Goal: Book appointment/travel/reservation

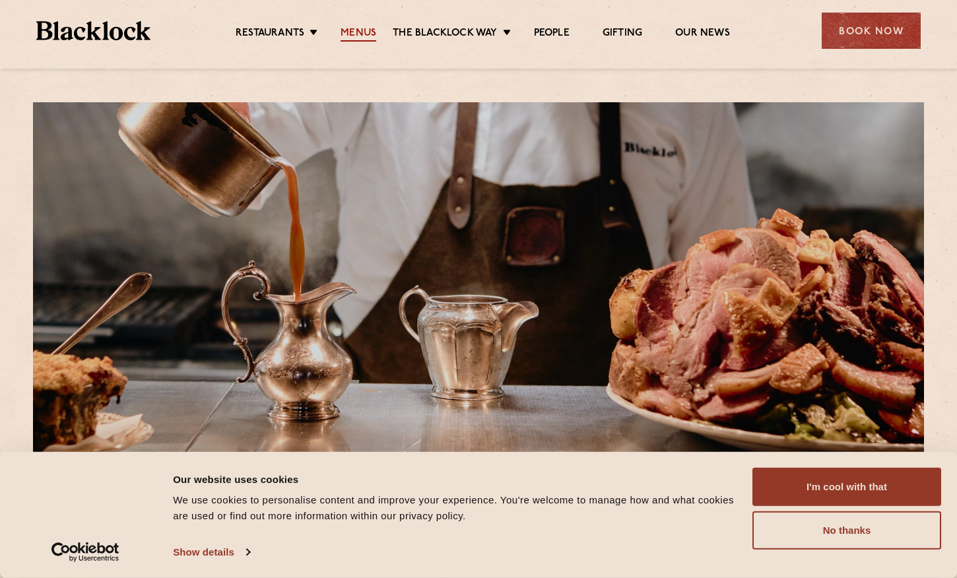
click at [362, 34] on link "Menus" at bounding box center [359, 34] width 36 height 15
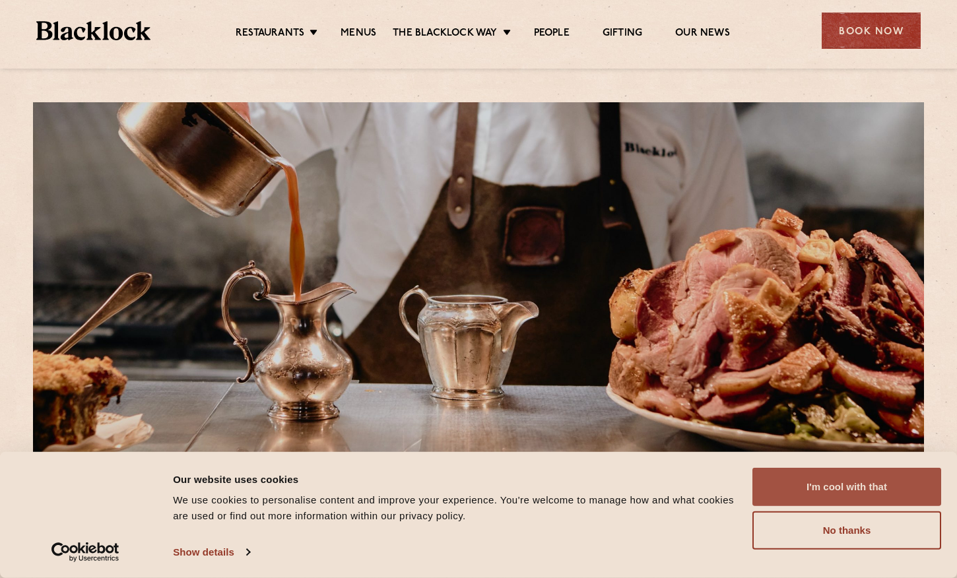
click at [807, 482] on button "I'm cool with that" at bounding box center [846, 487] width 189 height 38
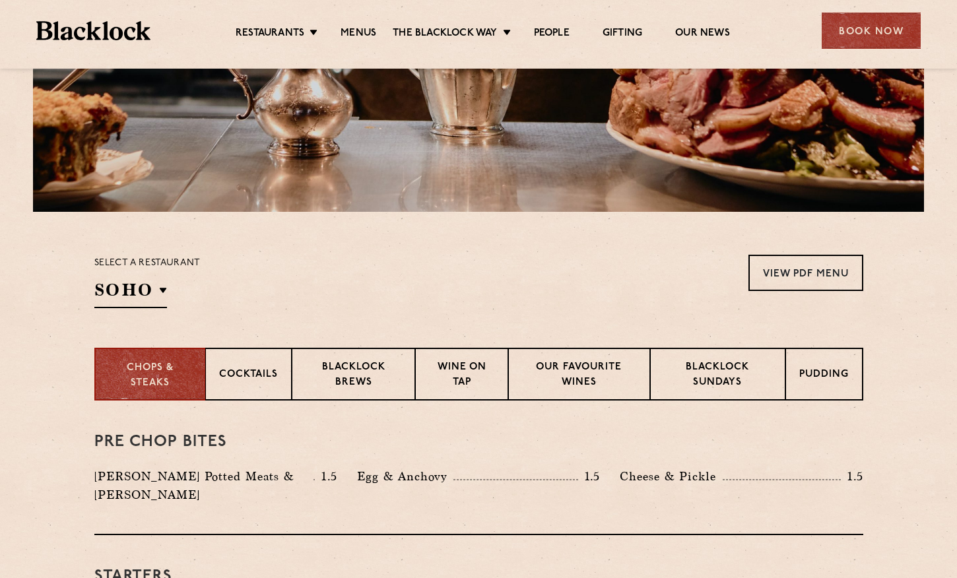
scroll to position [263, 0]
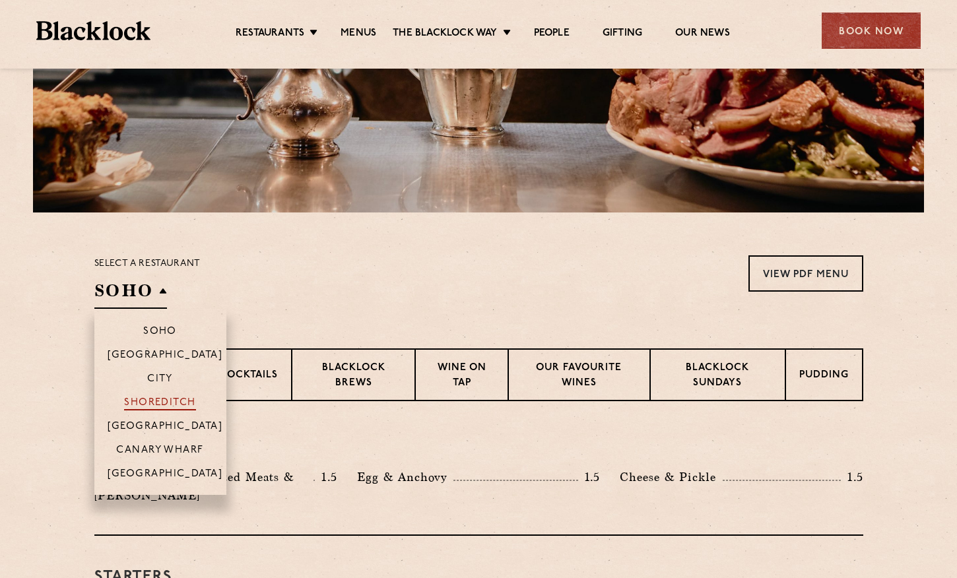
click at [143, 402] on p "Shoreditch" at bounding box center [160, 403] width 72 height 13
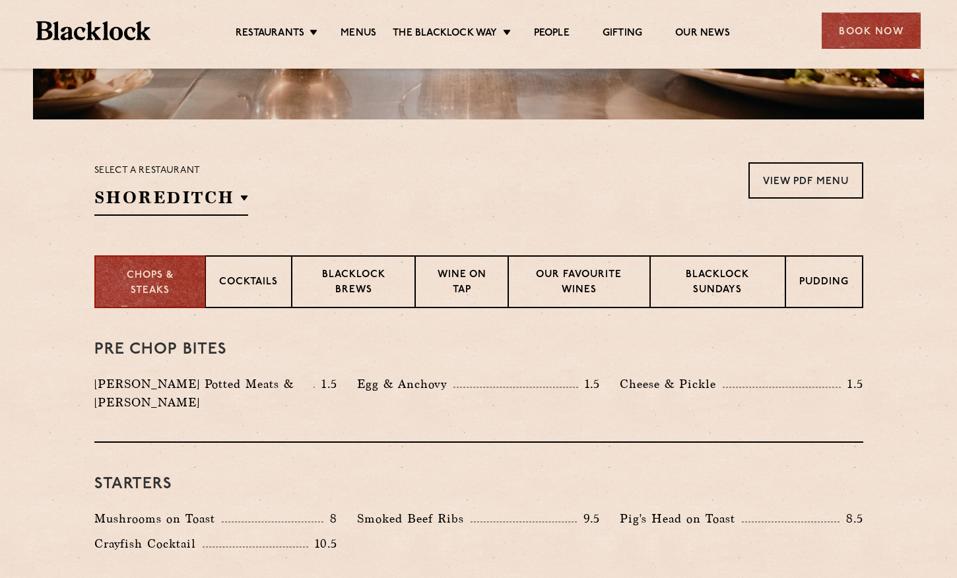
scroll to position [0, 0]
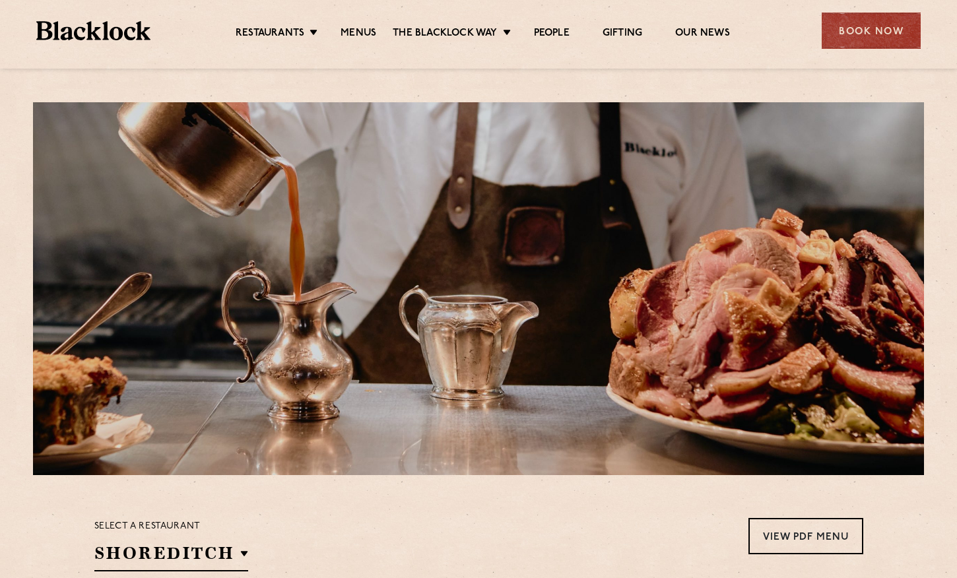
click at [94, 32] on img at bounding box center [93, 30] width 114 height 19
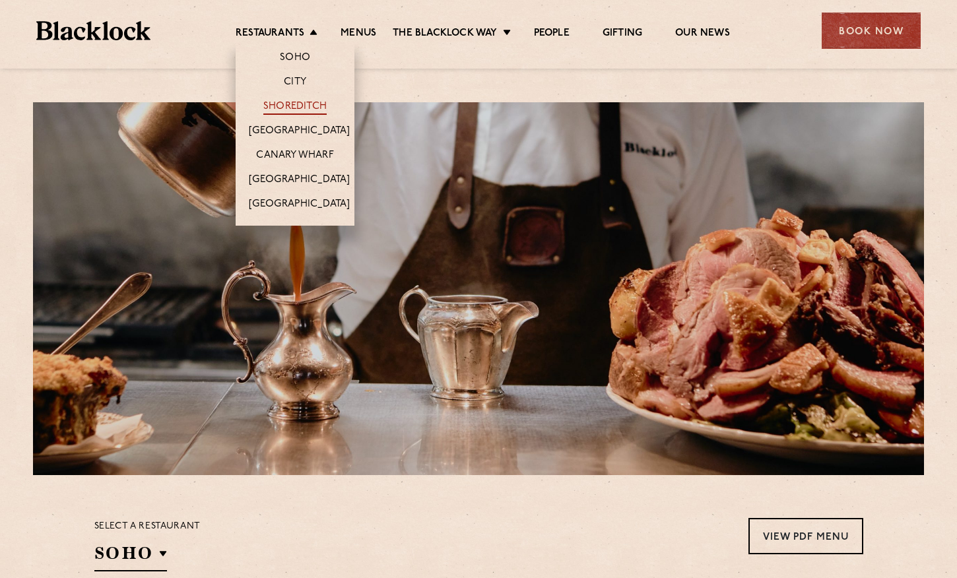
click at [288, 105] on link "Shoreditch" at bounding box center [294, 107] width 63 height 15
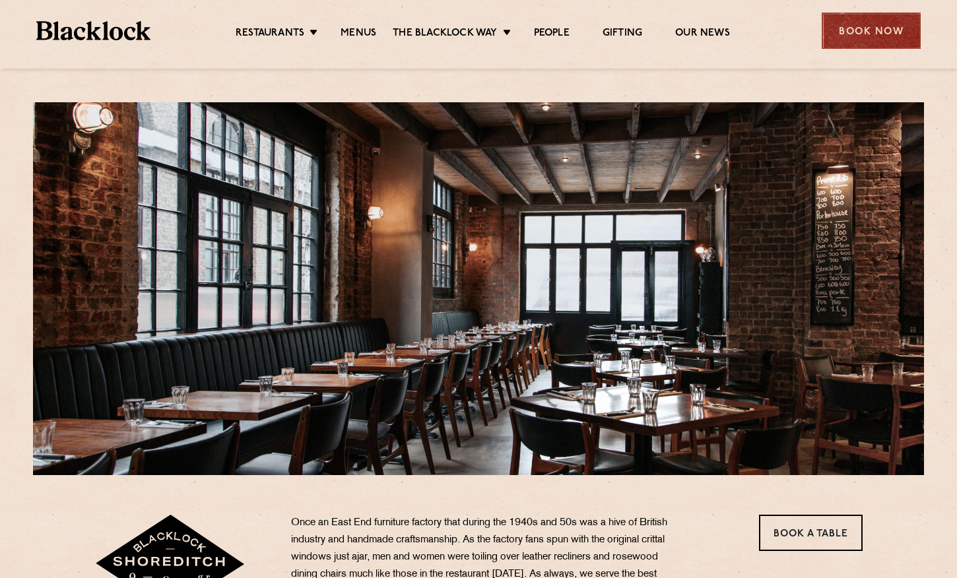
click at [879, 40] on div "Book Now" at bounding box center [871, 31] width 99 height 36
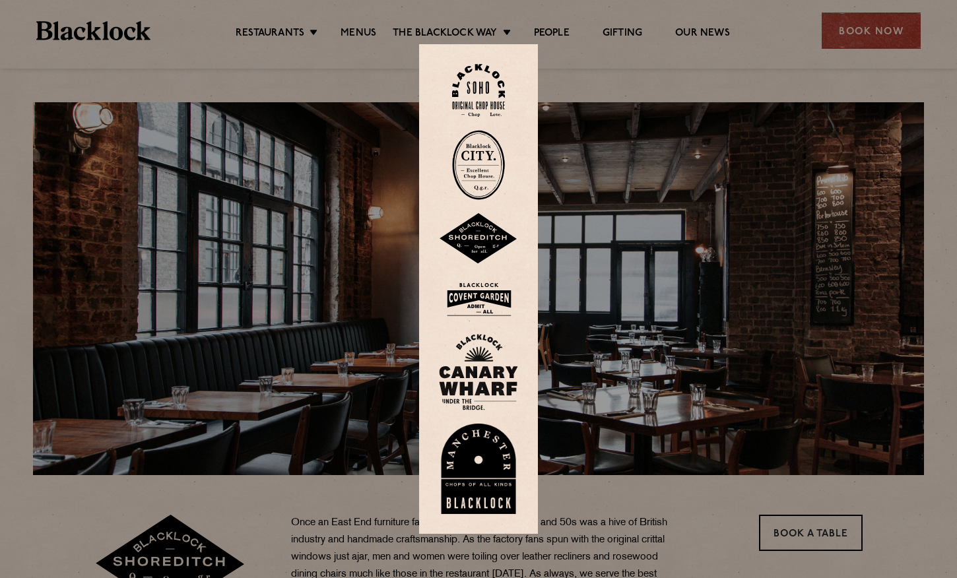
click at [484, 244] on img at bounding box center [478, 238] width 79 height 51
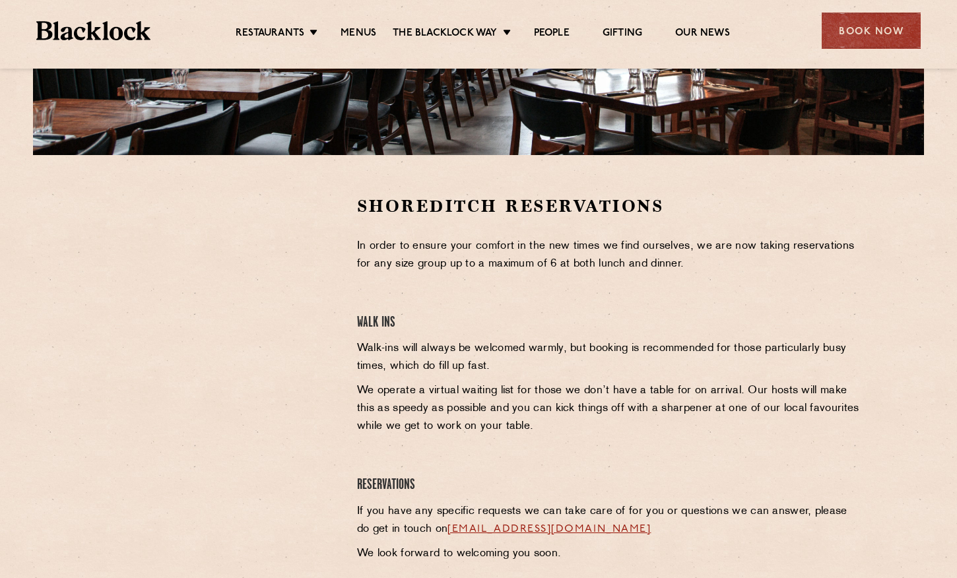
scroll to position [335, 0]
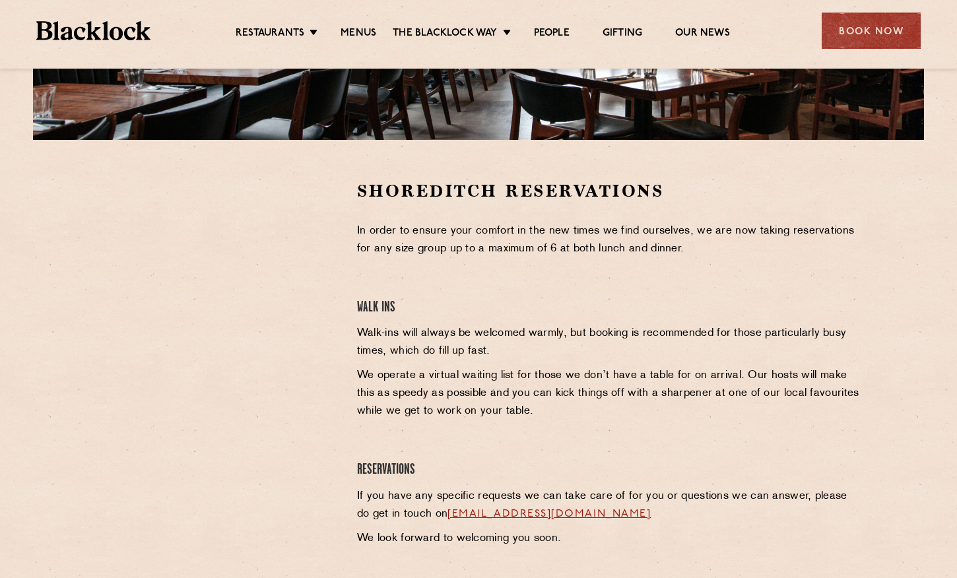
click at [399, 280] on div "Shoreditch Reservations In order to ensure your comfort in the new times we fin…" at bounding box center [610, 367] width 526 height 375
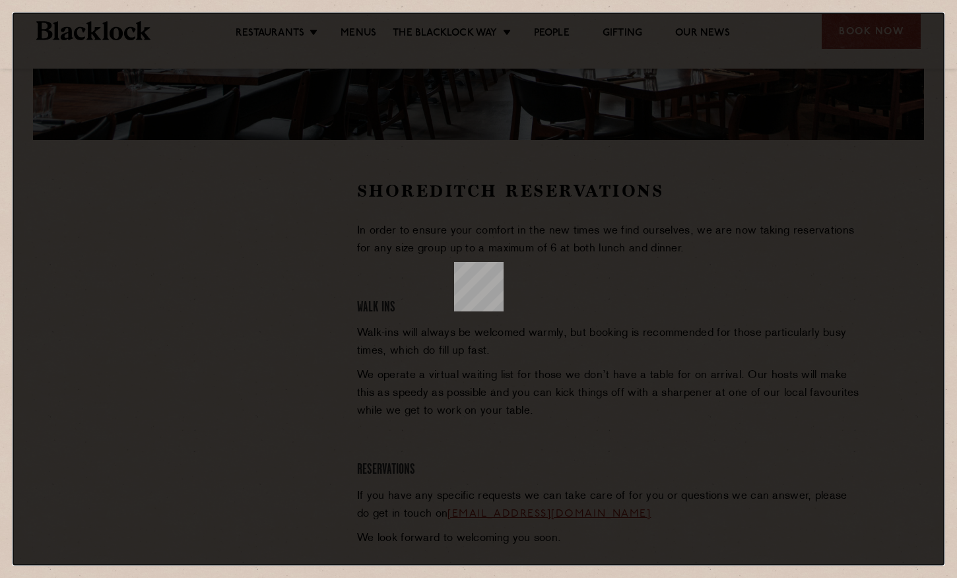
scroll to position [0, 0]
